Goal: Task Accomplishment & Management: Use online tool/utility

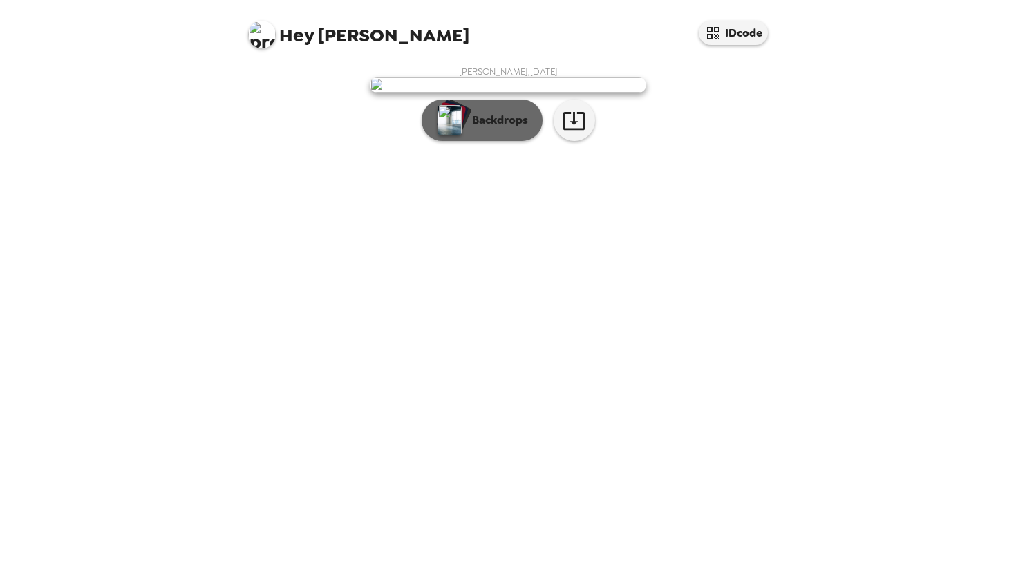
click at [489, 141] on button "Backdrops" at bounding box center [482, 120] width 121 height 41
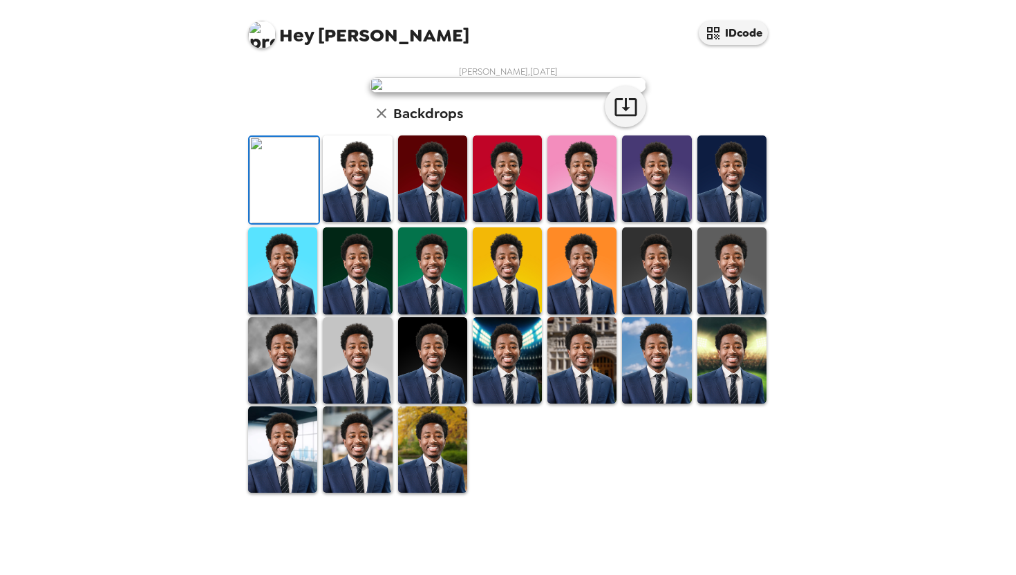
click at [384, 122] on icon "button" at bounding box center [381, 113] width 17 height 17
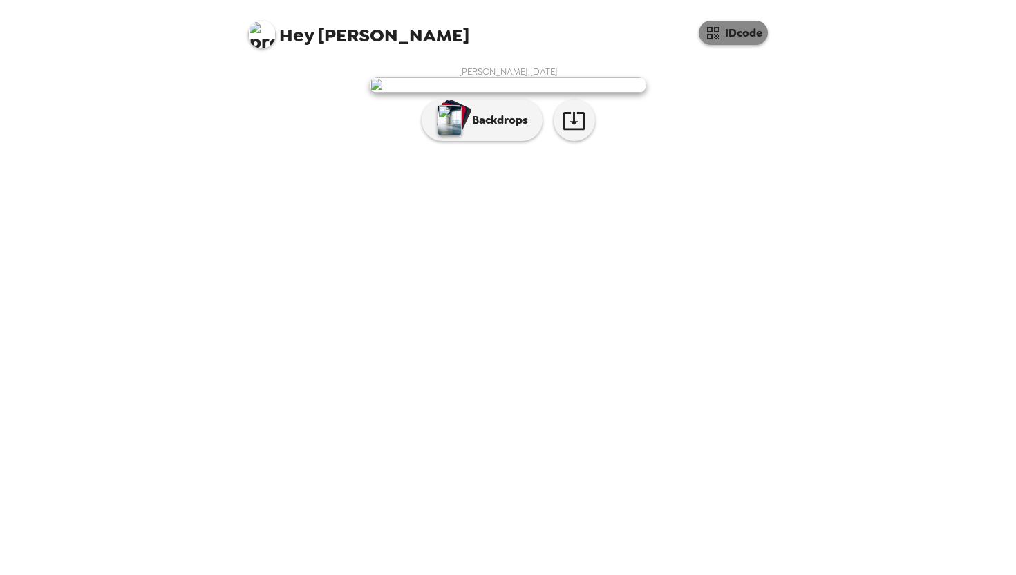
click at [731, 38] on button "IDcode" at bounding box center [733, 33] width 69 height 24
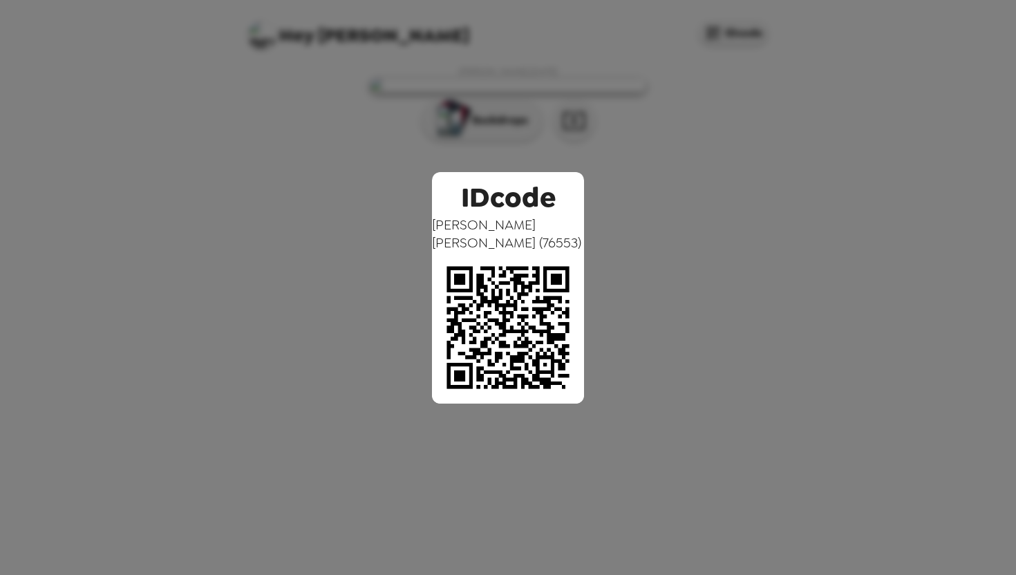
click at [621, 192] on div "IDcode Ahsaan Henson ( 76553 )" at bounding box center [508, 287] width 1016 height 575
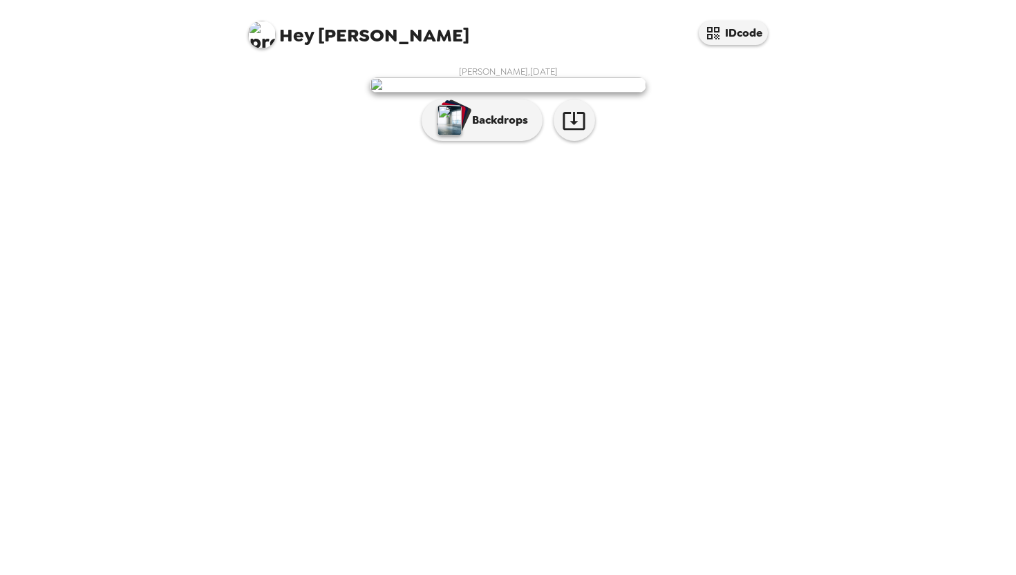
click at [294, 41] on span "Hey" at bounding box center [296, 35] width 35 height 25
click at [572, 141] on button "button" at bounding box center [574, 120] width 41 height 41
click at [470, 141] on button "Backdrops" at bounding box center [482, 120] width 121 height 41
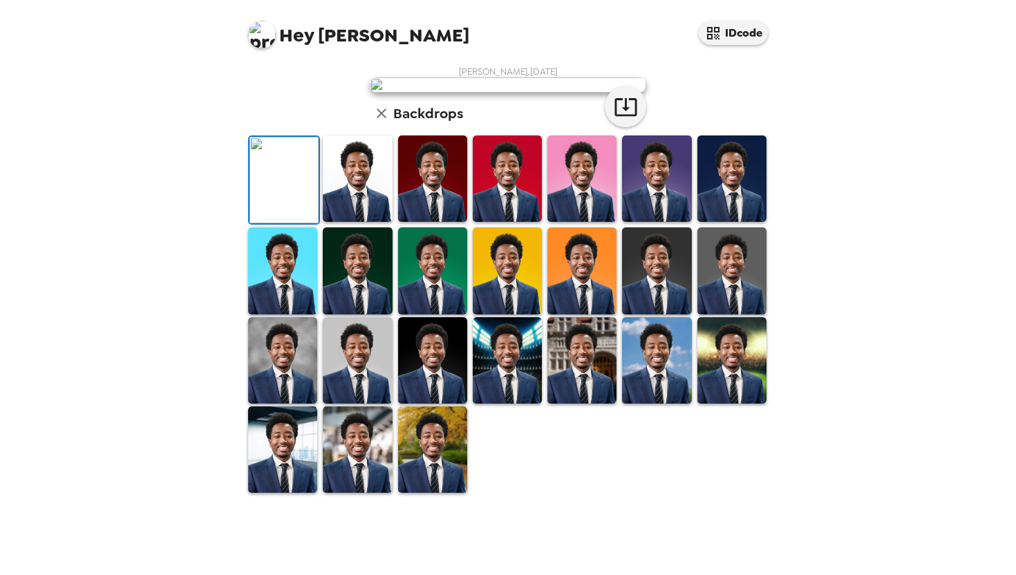
scroll to position [272, 0]
click at [487, 404] on img at bounding box center [507, 360] width 69 height 86
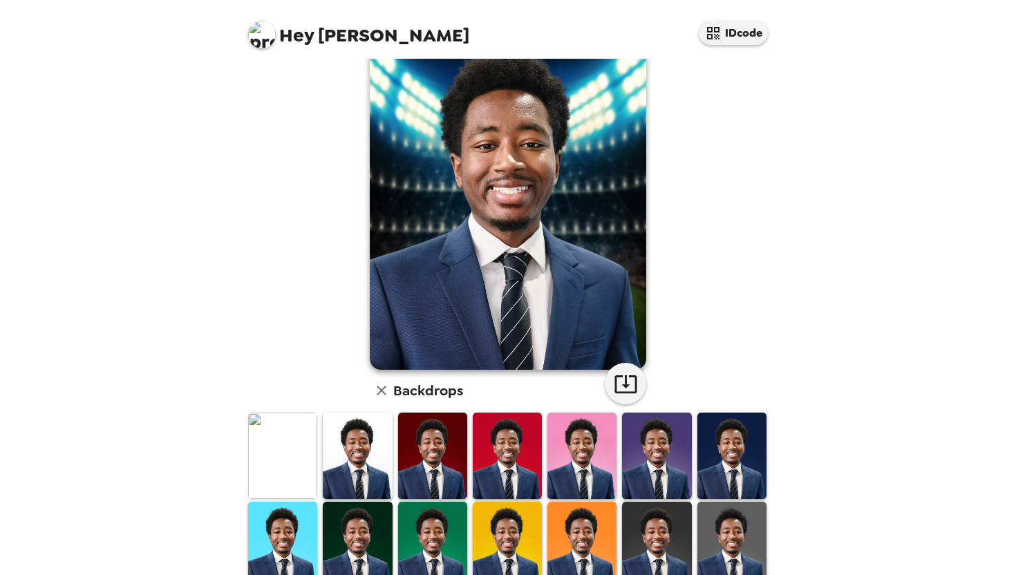
scroll to position [0, 0]
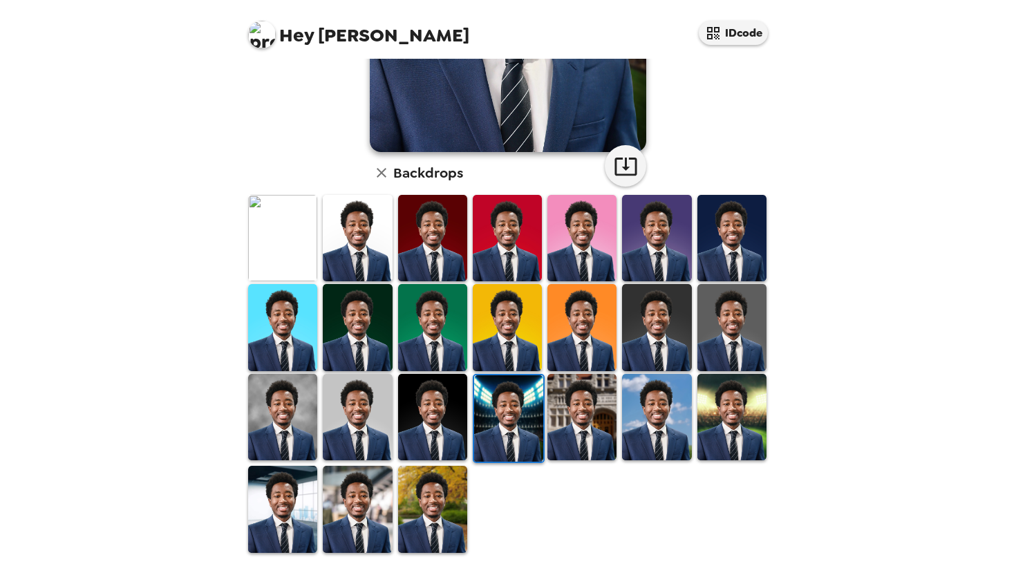
click at [409, 321] on img at bounding box center [432, 327] width 69 height 86
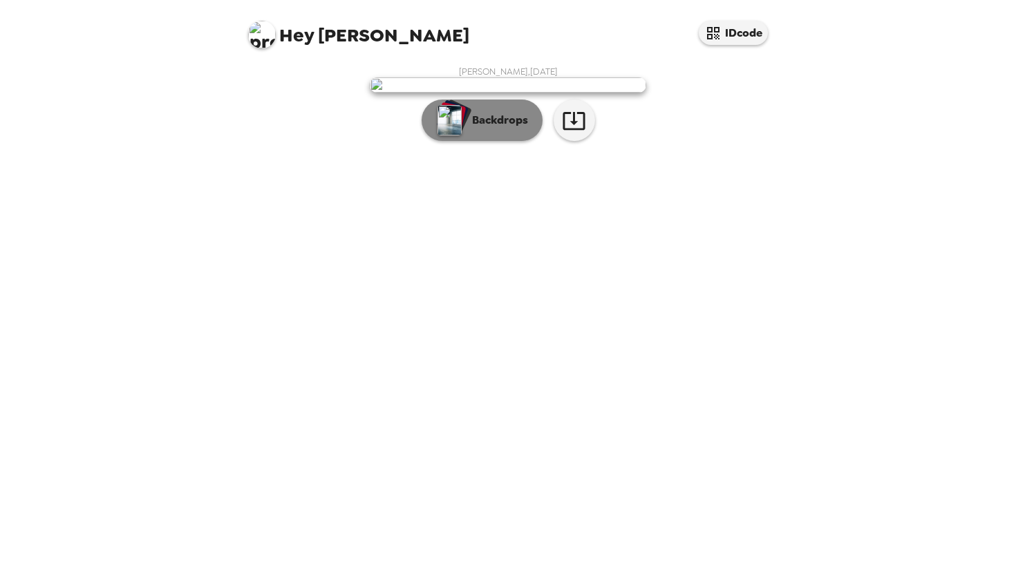
click at [527, 129] on p "Backdrops" at bounding box center [496, 120] width 63 height 17
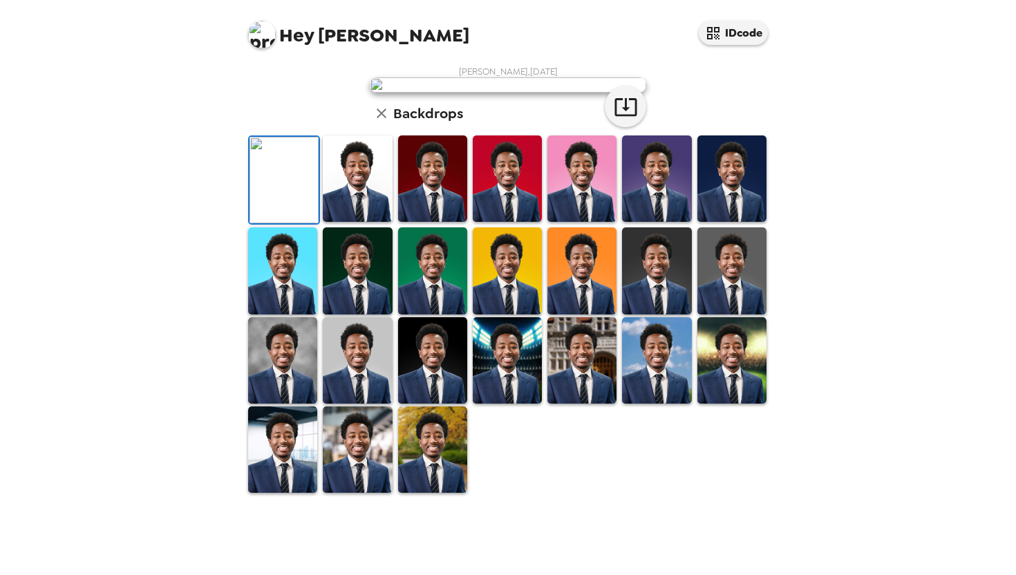
scroll to position [272, 0]
click at [344, 402] on img at bounding box center [357, 360] width 69 height 86
